Goal: Navigation & Orientation: Find specific page/section

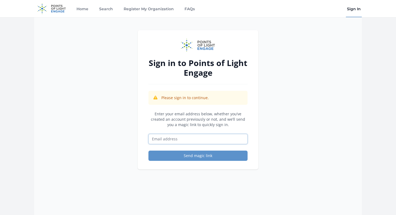
click at [209, 140] on input "Email address" at bounding box center [197, 139] width 99 height 10
type input "peggy.miller@girlsontherun.org"
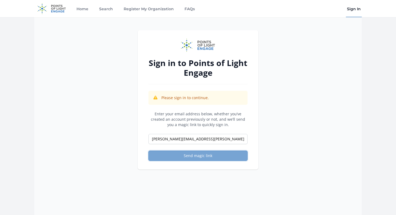
click at [202, 158] on button "Send magic link" at bounding box center [197, 155] width 99 height 10
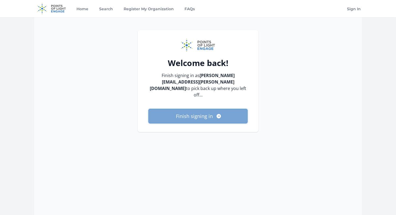
click at [192, 109] on button "Finish signing in" at bounding box center [197, 116] width 99 height 15
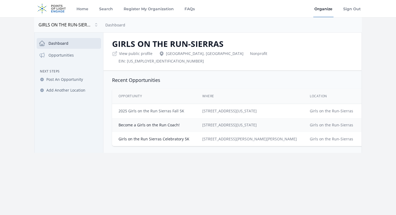
click at [171, 108] on link "2025 Girls on the Run Sierras Fall 5K" at bounding box center [151, 110] width 66 height 5
